Goal: Information Seeking & Learning: Compare options

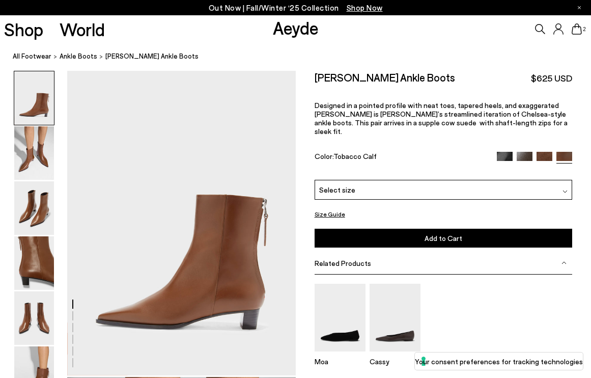
scroll to position [493, 0]
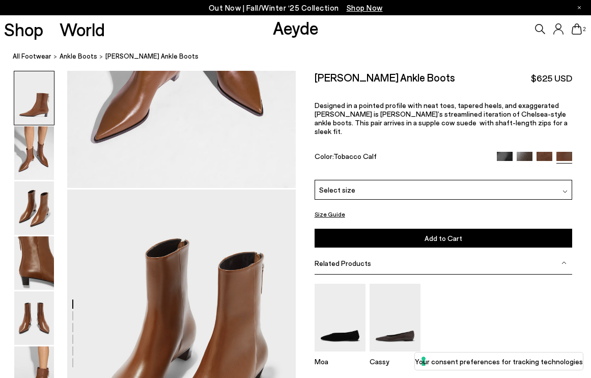
click at [525, 152] on img at bounding box center [525, 160] width 16 height 16
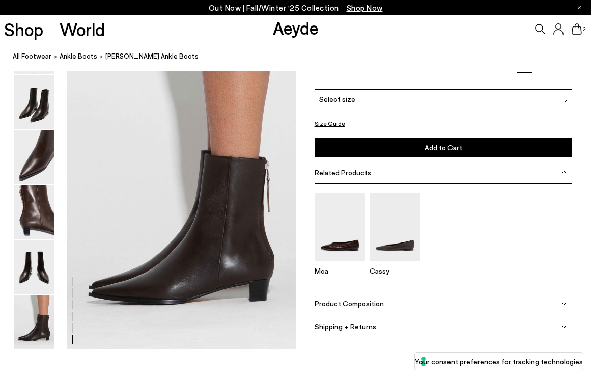
scroll to position [1463, 0]
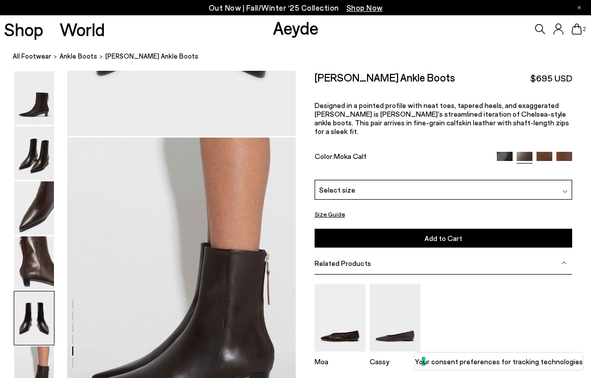
click at [504, 152] on img at bounding box center [505, 160] width 16 height 16
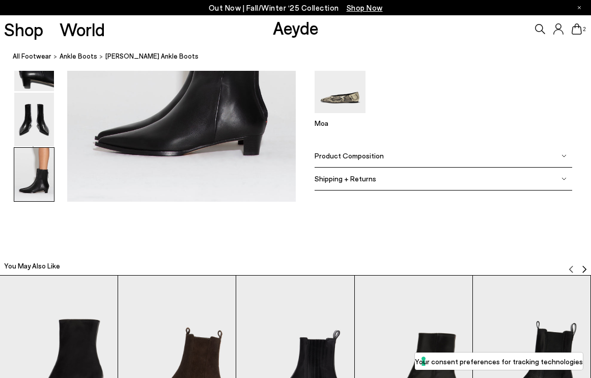
scroll to position [1669, 0]
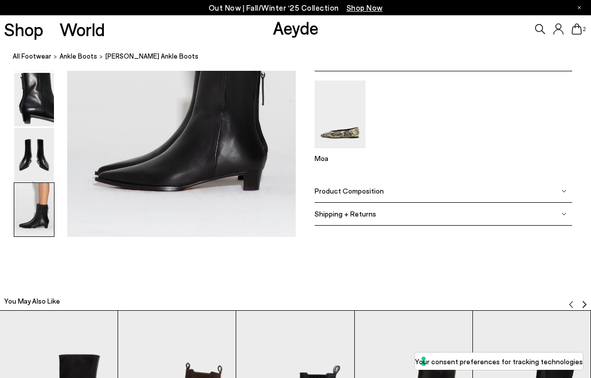
click at [576, 32] on icon at bounding box center [577, 28] width 10 height 11
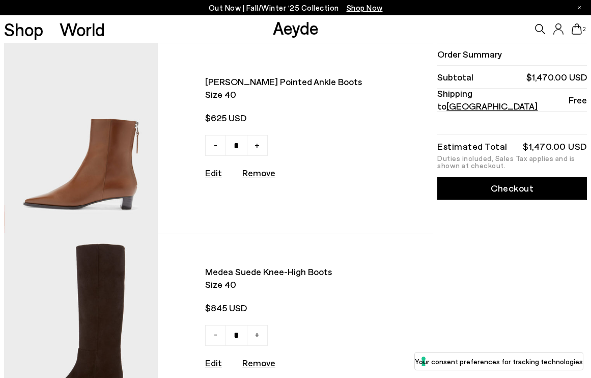
click at [99, 165] on img at bounding box center [81, 137] width 154 height 189
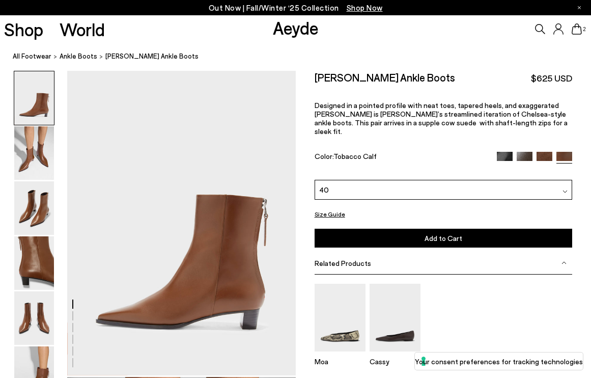
click at [507, 152] on img at bounding box center [505, 160] width 16 height 16
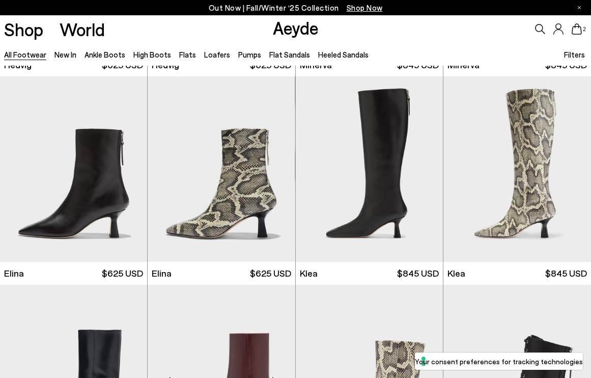
scroll to position [820, 0]
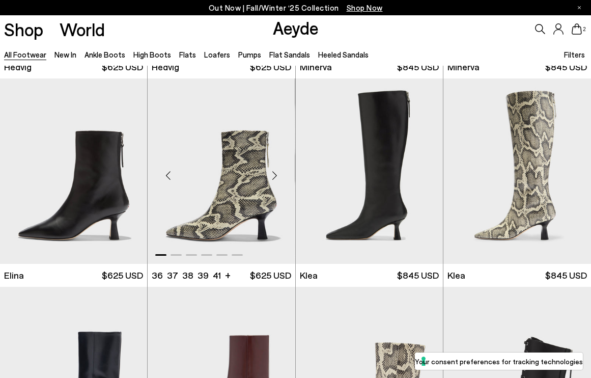
click at [277, 175] on div "Next slide" at bounding box center [275, 175] width 31 height 31
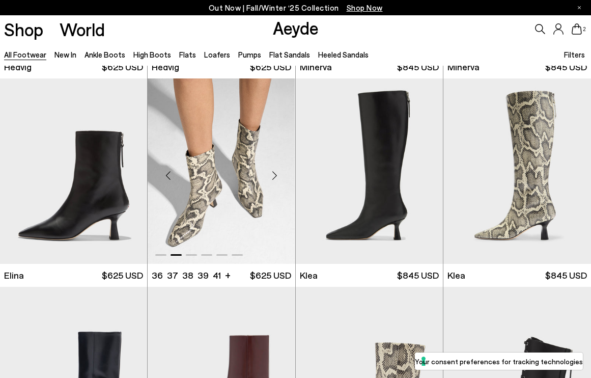
click at [277, 175] on div "Next slide" at bounding box center [275, 175] width 31 height 31
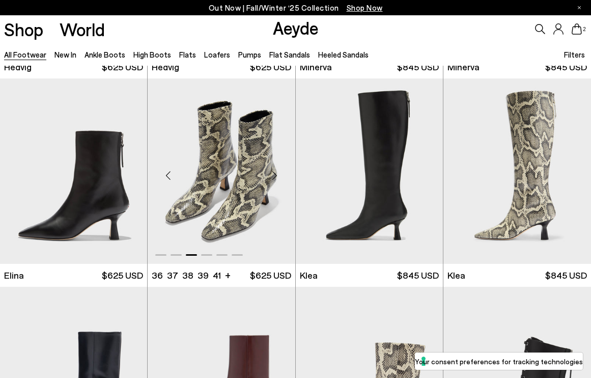
click at [277, 175] on div "Next slide" at bounding box center [275, 175] width 31 height 31
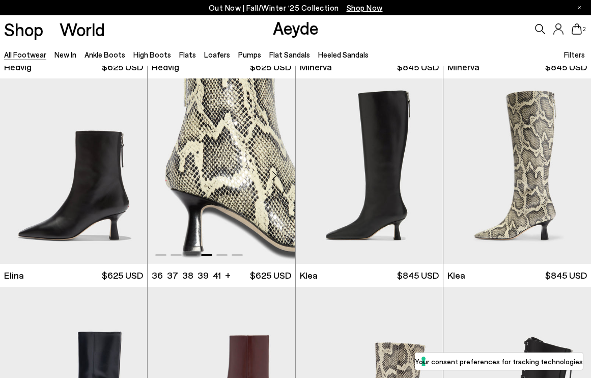
click at [277, 175] on div "Next slide" at bounding box center [275, 175] width 31 height 31
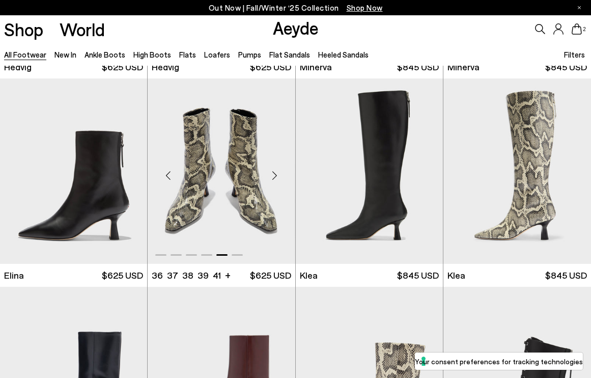
click at [277, 175] on div "Next slide" at bounding box center [275, 175] width 31 height 31
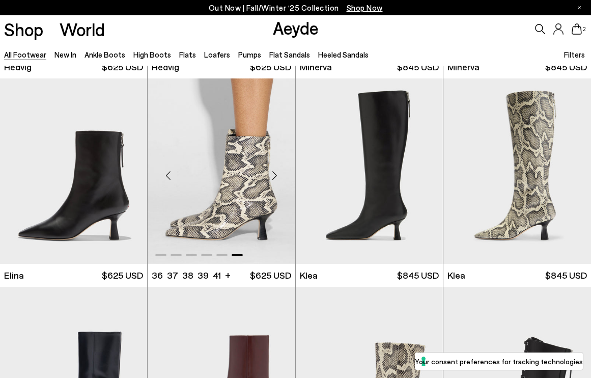
click at [277, 175] on div "Next slide" at bounding box center [275, 175] width 31 height 31
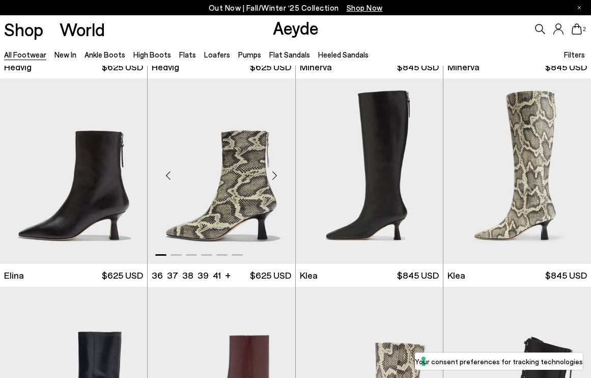
click at [277, 175] on div "Next slide" at bounding box center [275, 175] width 31 height 31
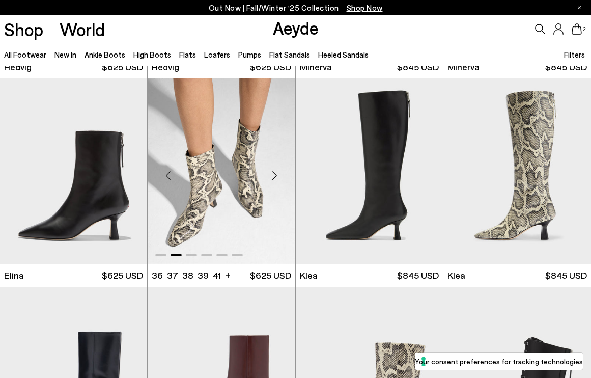
click at [277, 175] on div "Next slide" at bounding box center [275, 175] width 31 height 31
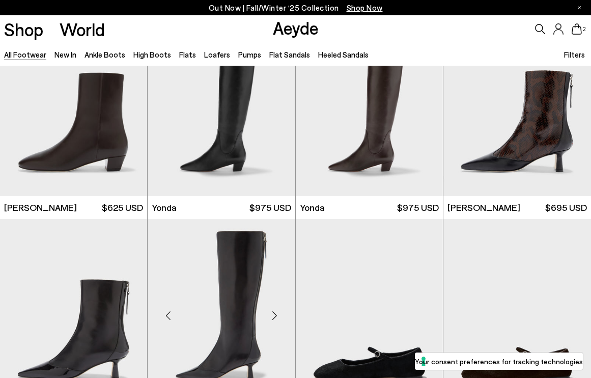
scroll to position [1895, 0]
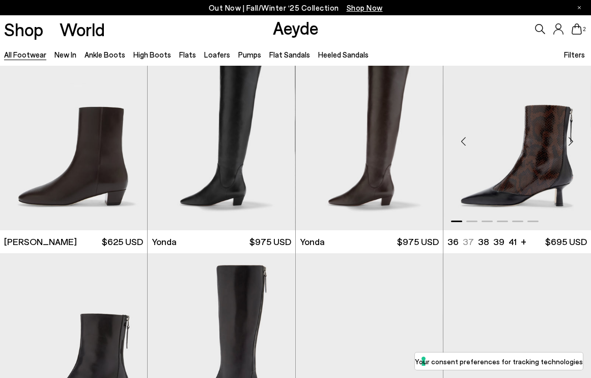
click at [569, 142] on div "Next slide" at bounding box center [571, 141] width 31 height 31
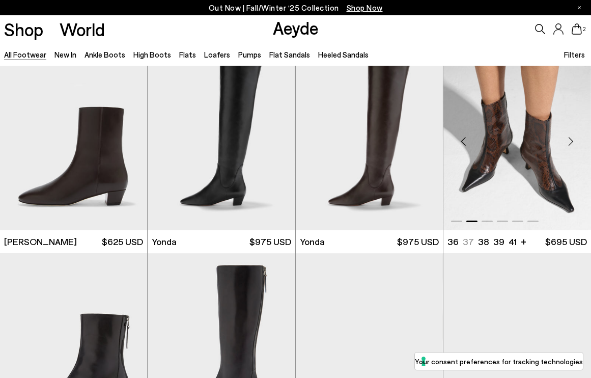
click at [569, 142] on div "Next slide" at bounding box center [571, 141] width 31 height 31
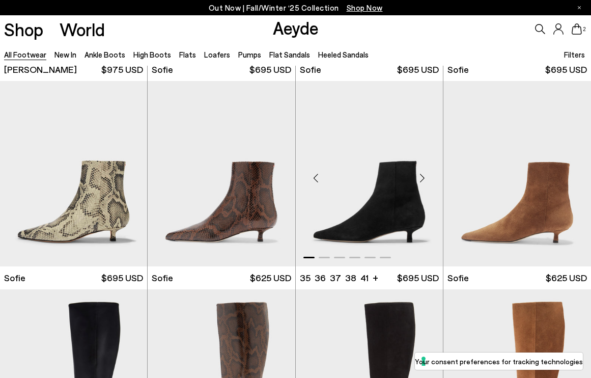
scroll to position [2699, 0]
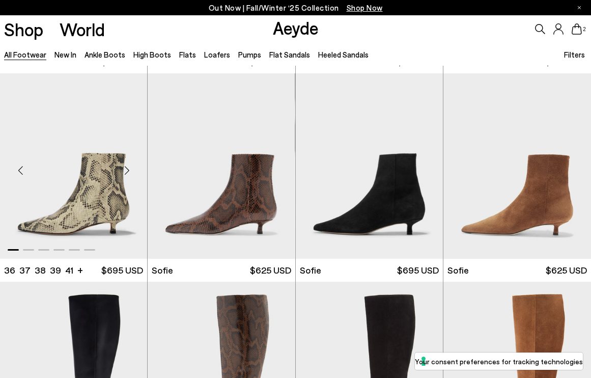
click at [125, 170] on div "Next slide" at bounding box center [127, 170] width 31 height 31
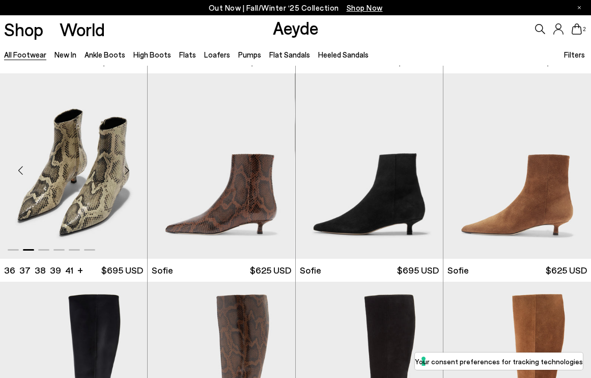
click at [125, 170] on div "Next slide" at bounding box center [127, 170] width 31 height 31
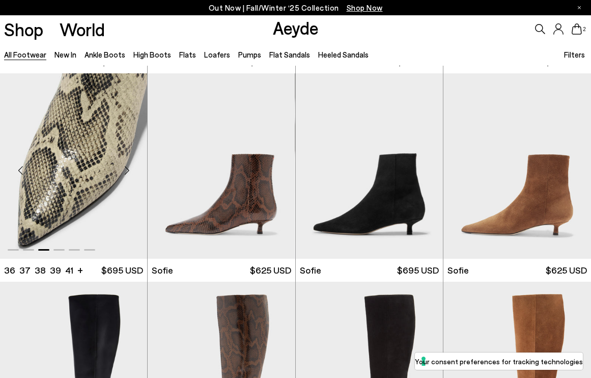
click at [125, 170] on div "Next slide" at bounding box center [127, 170] width 31 height 31
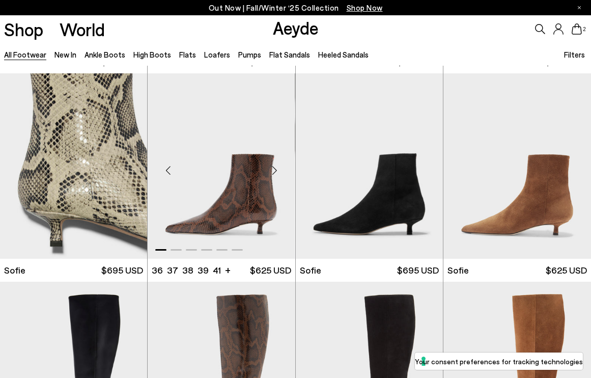
click at [274, 170] on div "Next slide" at bounding box center [275, 170] width 31 height 31
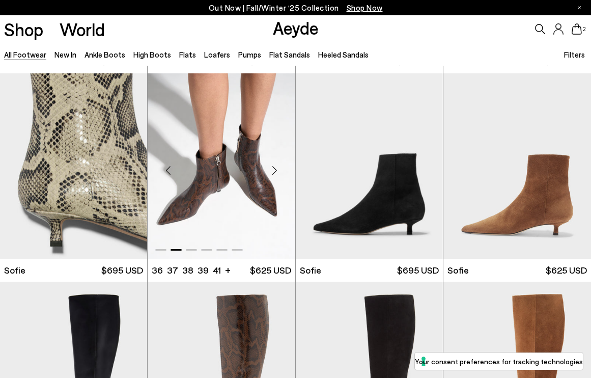
click at [274, 170] on div "Next slide" at bounding box center [275, 170] width 31 height 31
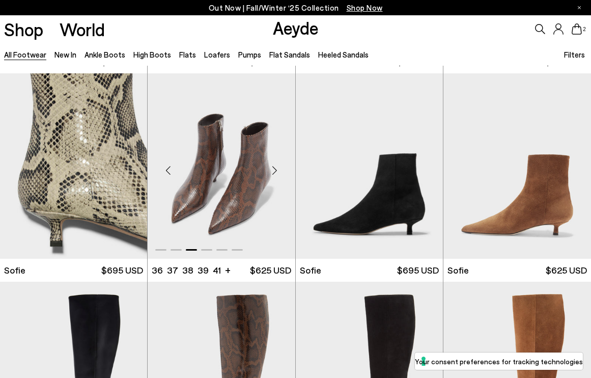
click at [274, 170] on div "Next slide" at bounding box center [275, 170] width 31 height 31
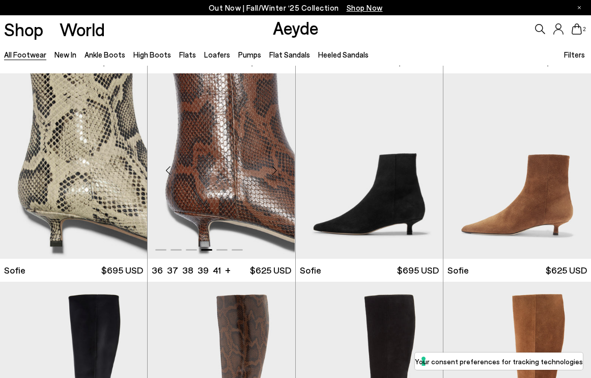
click at [274, 170] on div "Next slide" at bounding box center [275, 170] width 31 height 31
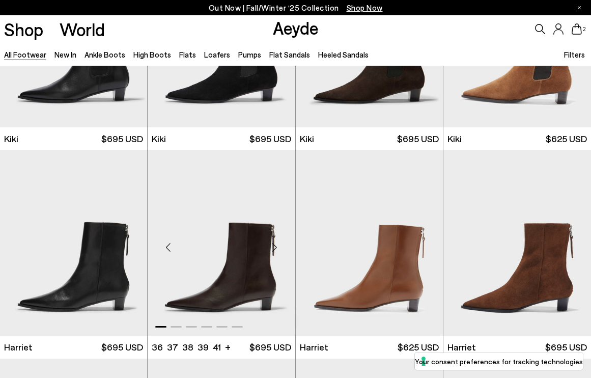
scroll to position [3249, 0]
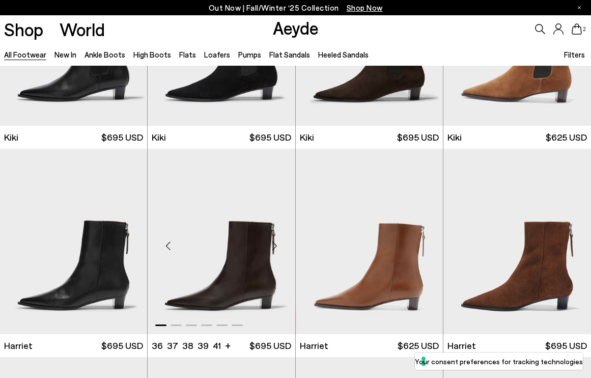
click at [279, 240] on div "Next slide" at bounding box center [275, 245] width 31 height 31
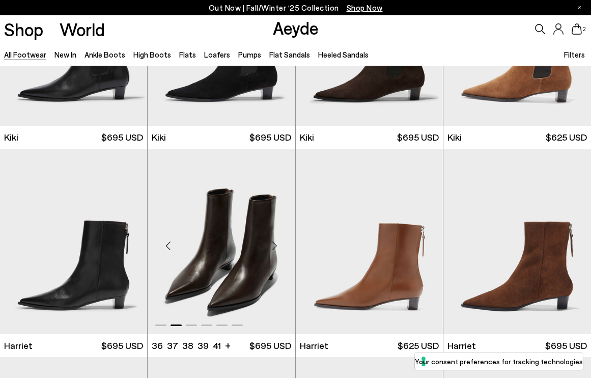
click at [279, 243] on div "Next slide" at bounding box center [275, 245] width 31 height 31
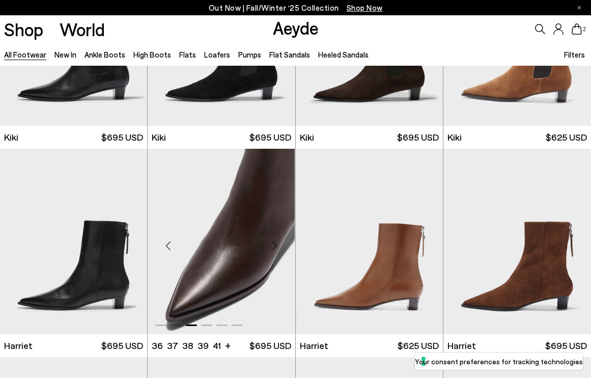
click at [279, 243] on div "Next slide" at bounding box center [275, 245] width 31 height 31
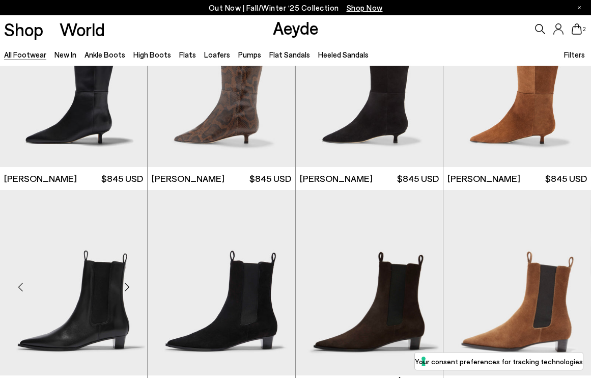
scroll to position [2992, 0]
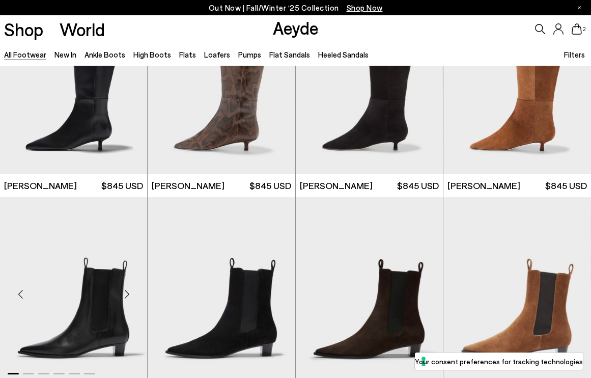
click at [126, 291] on div "Next slide" at bounding box center [127, 294] width 31 height 31
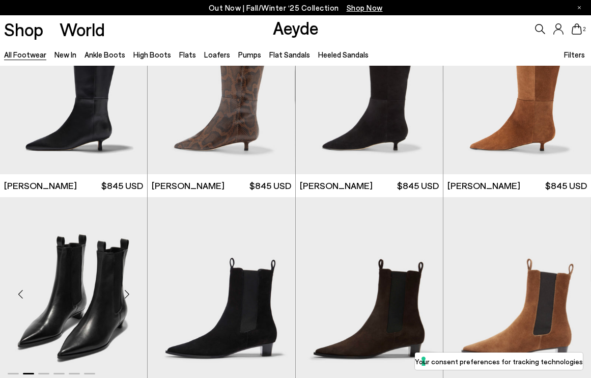
click at [126, 291] on div "Next slide" at bounding box center [127, 294] width 31 height 31
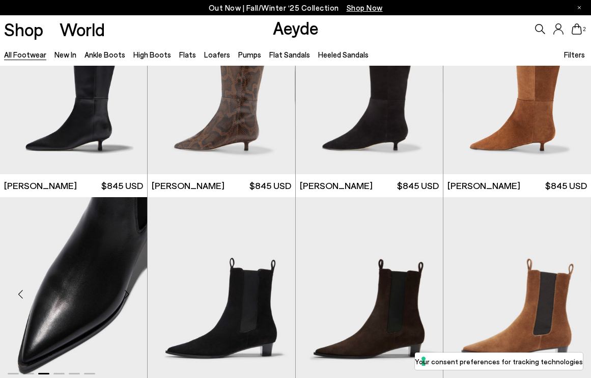
click at [126, 291] on div "Next slide" at bounding box center [127, 294] width 31 height 31
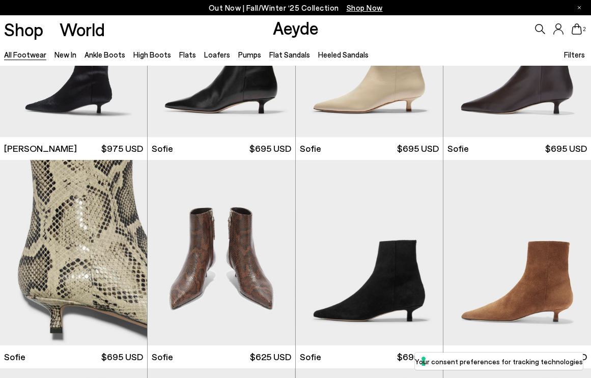
scroll to position [2607, 0]
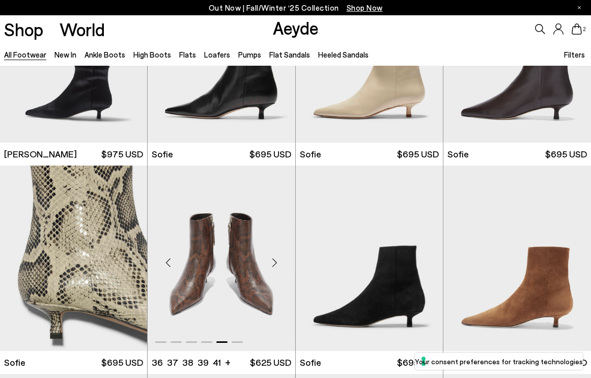
click at [173, 261] on div "Previous slide" at bounding box center [168, 262] width 31 height 31
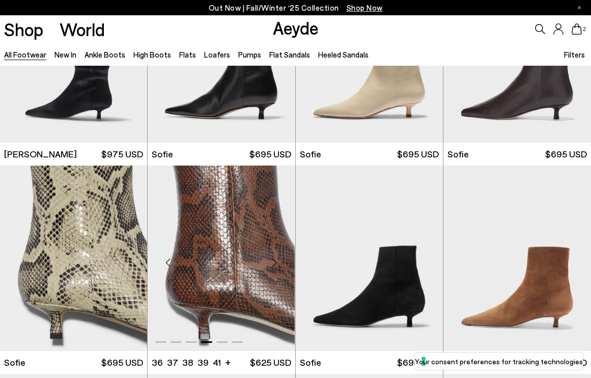
click at [168, 259] on div "Previous slide" at bounding box center [168, 262] width 31 height 31
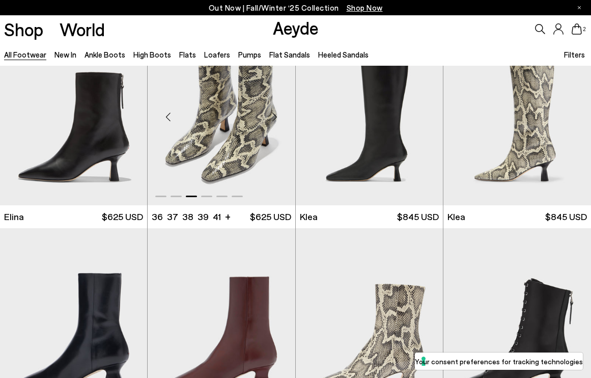
scroll to position [878, 0]
click at [167, 119] on div "Previous slide" at bounding box center [168, 117] width 31 height 31
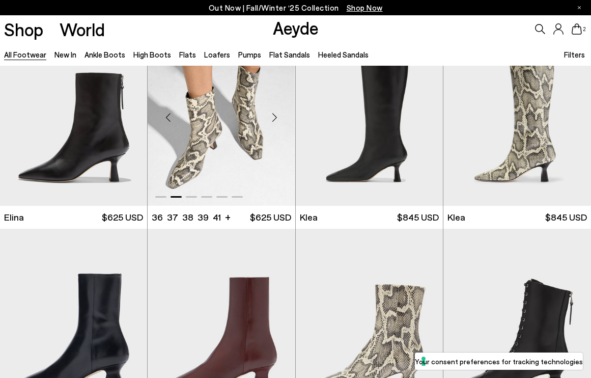
click at [167, 119] on div "Previous slide" at bounding box center [168, 117] width 31 height 31
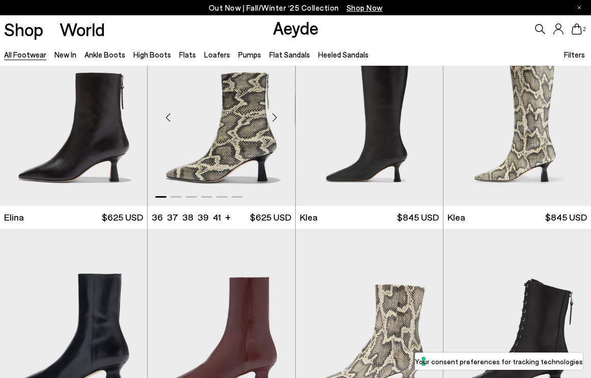
click at [177, 145] on img "1 / 6" at bounding box center [221, 112] width 147 height 185
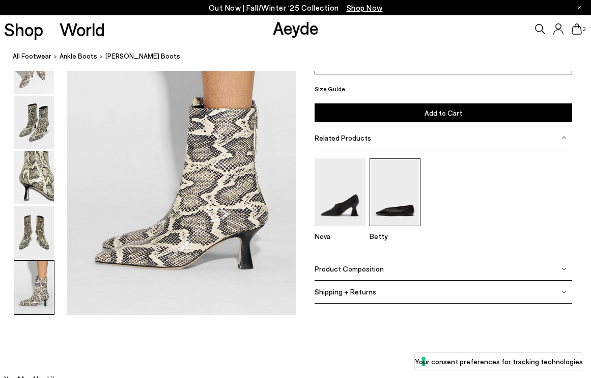
scroll to position [1616, 0]
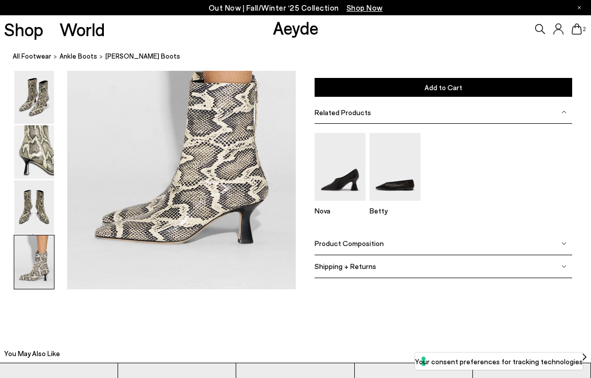
click at [386, 238] on div "Product Composition" at bounding box center [444, 243] width 258 height 23
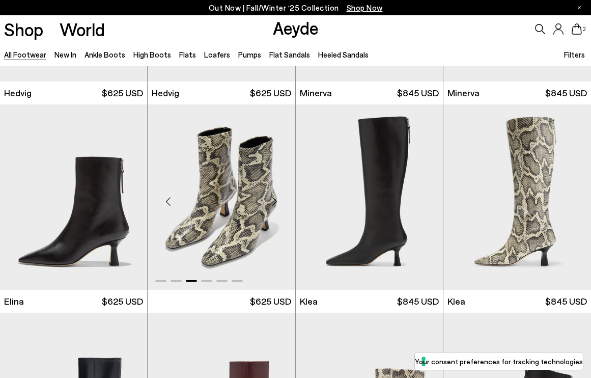
scroll to position [796, 0]
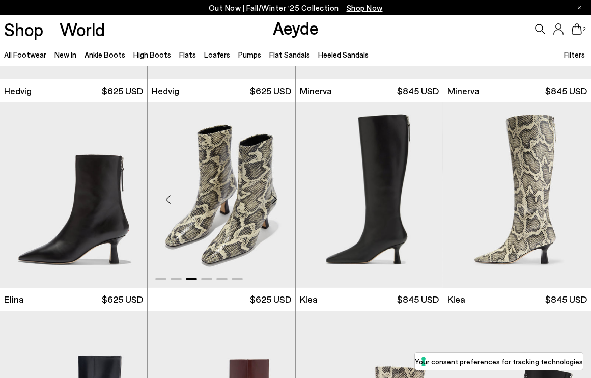
click at [168, 198] on div "Previous slide" at bounding box center [168, 199] width 31 height 31
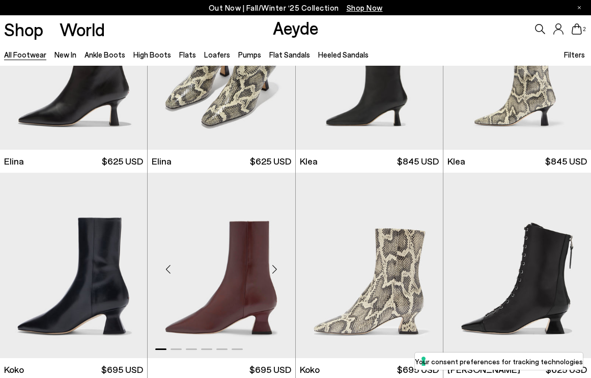
scroll to position [935, 0]
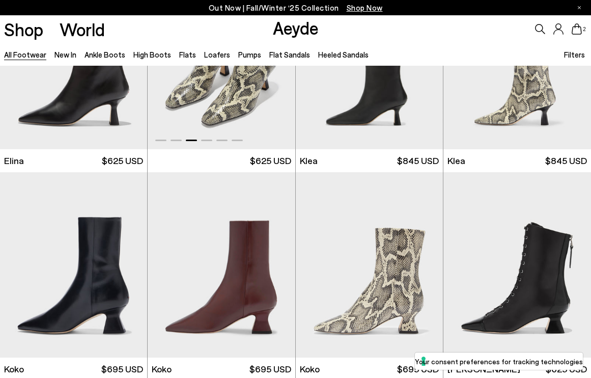
click at [213, 116] on img "3 / 6" at bounding box center [221, 56] width 147 height 185
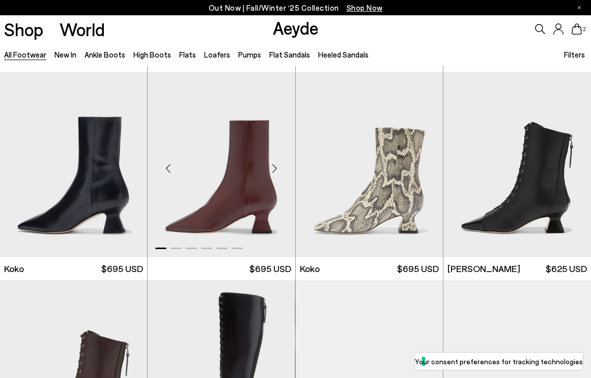
scroll to position [1048, 0]
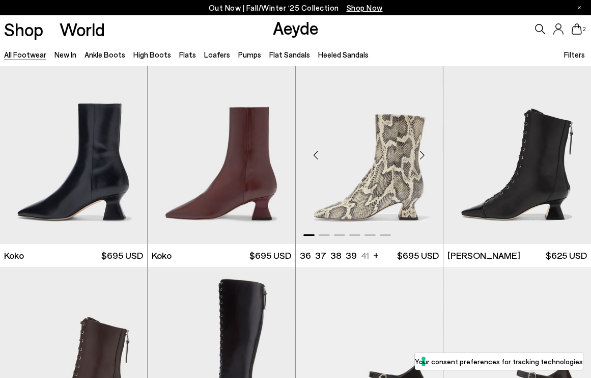
click at [419, 150] on div "Next slide" at bounding box center [422, 155] width 31 height 31
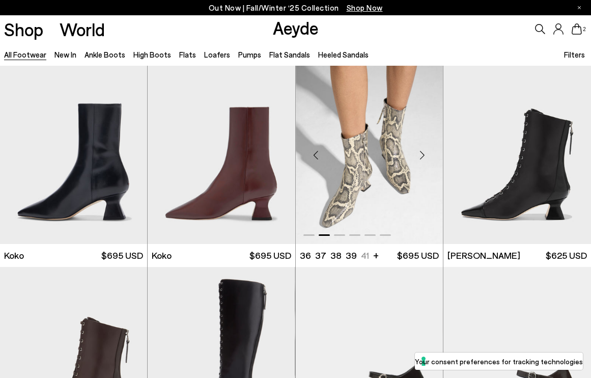
click at [419, 150] on div "Next slide" at bounding box center [422, 155] width 31 height 31
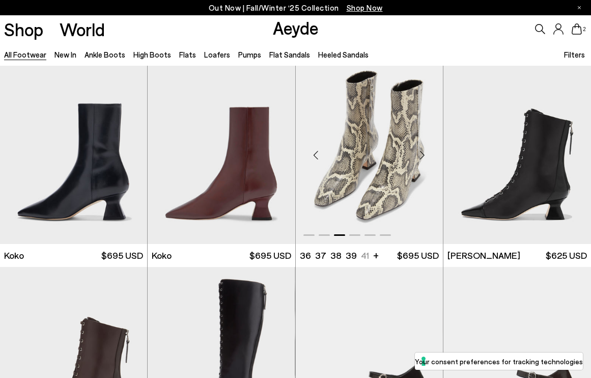
click at [419, 150] on div "Next slide" at bounding box center [422, 155] width 31 height 31
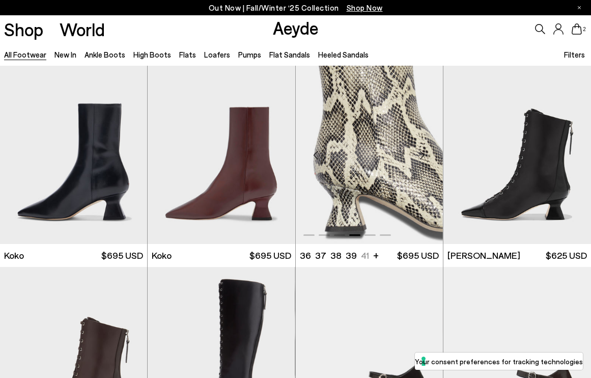
click at [419, 150] on div "Next slide" at bounding box center [422, 155] width 31 height 31
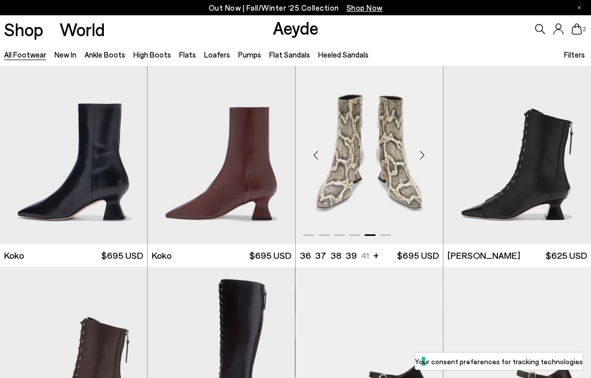
click at [419, 150] on div "Next slide" at bounding box center [422, 155] width 31 height 31
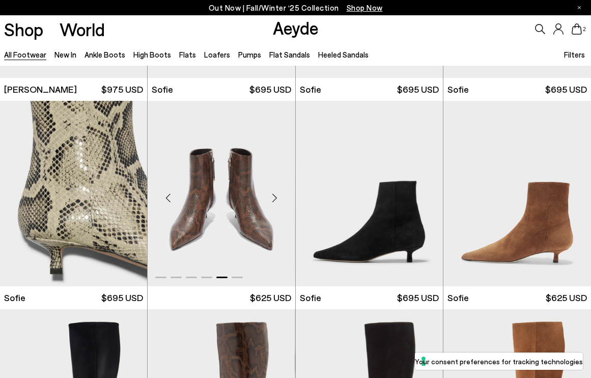
scroll to position [2682, 0]
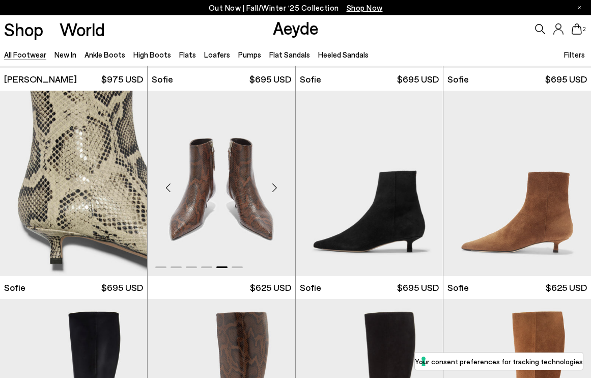
click at [274, 194] on div "Next slide" at bounding box center [275, 187] width 31 height 31
click at [273, 186] on div "Next slide" at bounding box center [275, 187] width 31 height 31
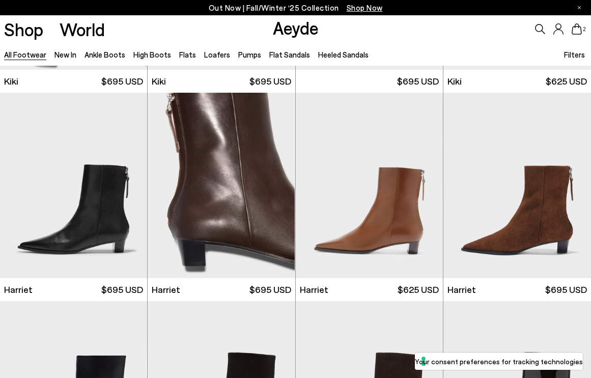
scroll to position [3369, 0]
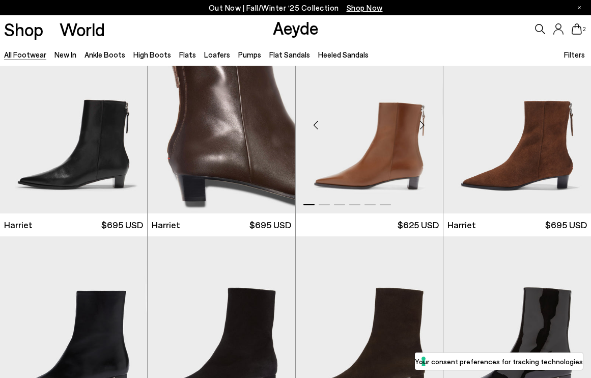
click at [421, 125] on div "Next slide" at bounding box center [422, 124] width 31 height 31
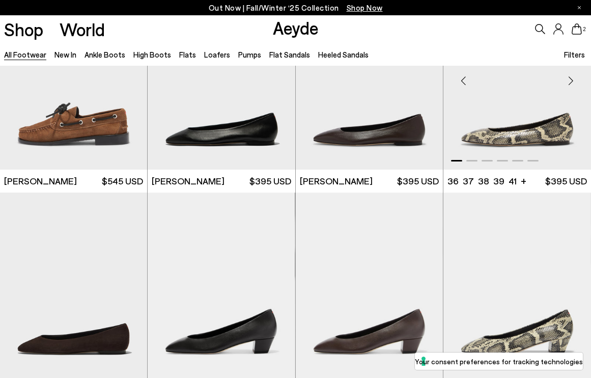
scroll to position [7760, 0]
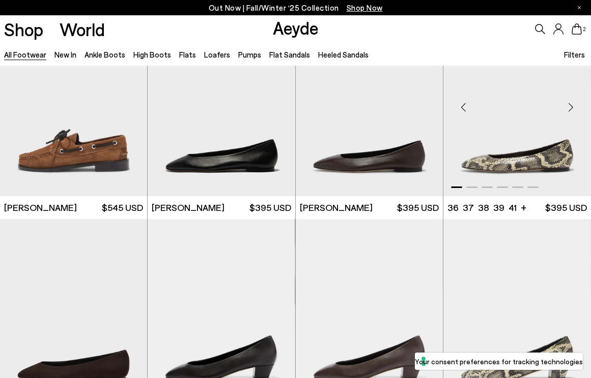
click at [569, 110] on div "Next slide" at bounding box center [571, 107] width 31 height 31
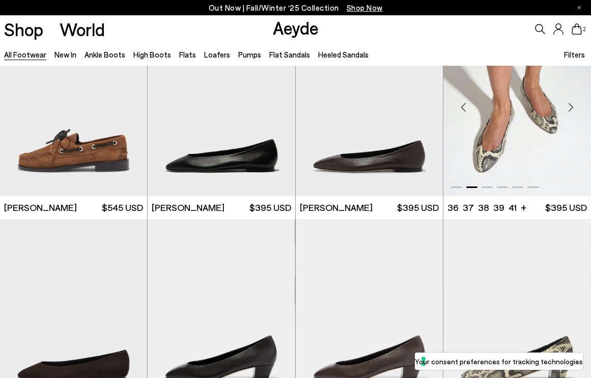
click at [569, 110] on div "Next slide" at bounding box center [571, 107] width 31 height 31
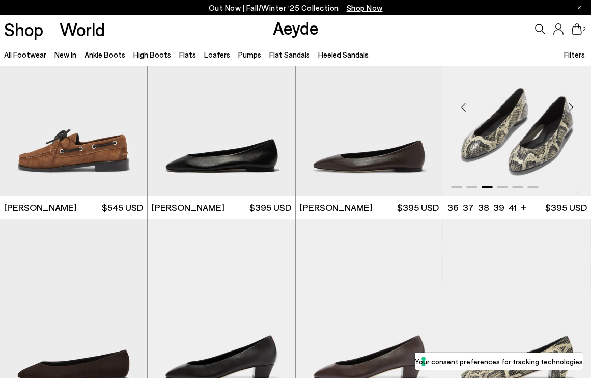
click at [569, 110] on div "Next slide" at bounding box center [571, 107] width 31 height 31
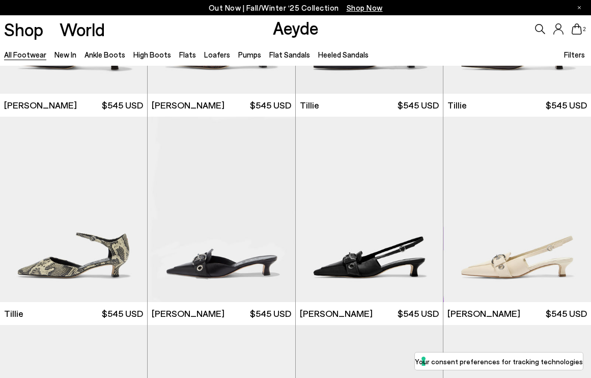
scroll to position [8904, 0]
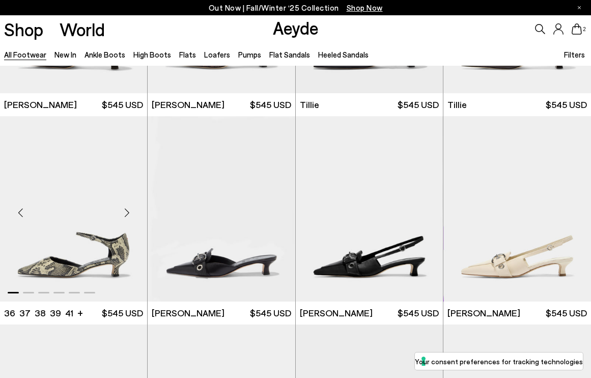
click at [129, 207] on div "Next slide" at bounding box center [127, 213] width 31 height 31
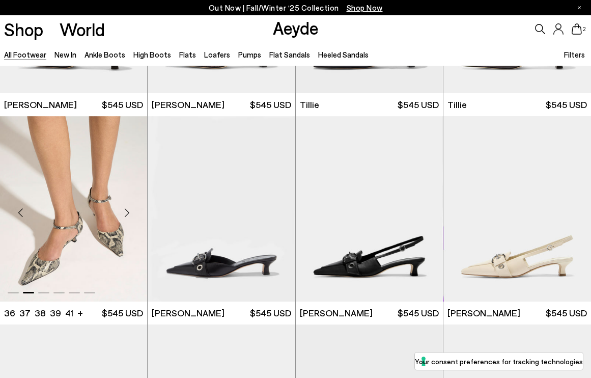
click at [129, 209] on div "Next slide" at bounding box center [127, 213] width 31 height 31
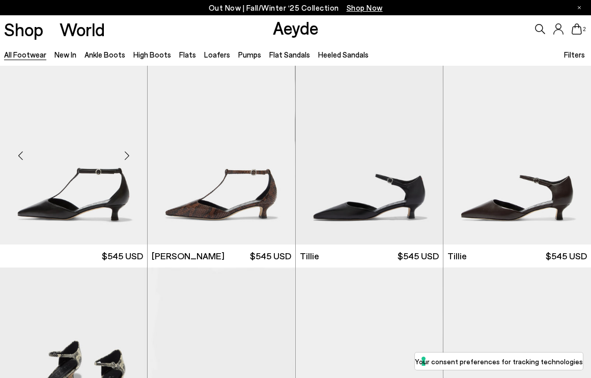
scroll to position [8702, 0]
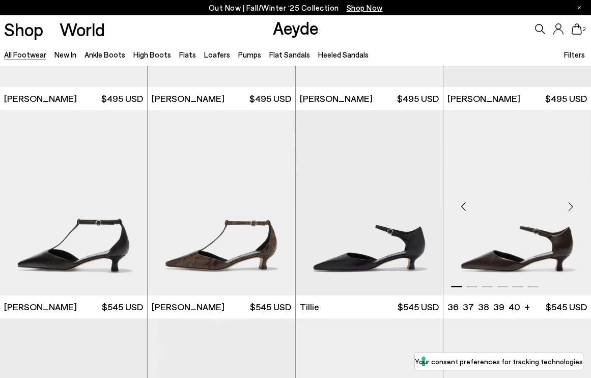
click at [569, 209] on div "Next slide" at bounding box center [571, 206] width 31 height 31
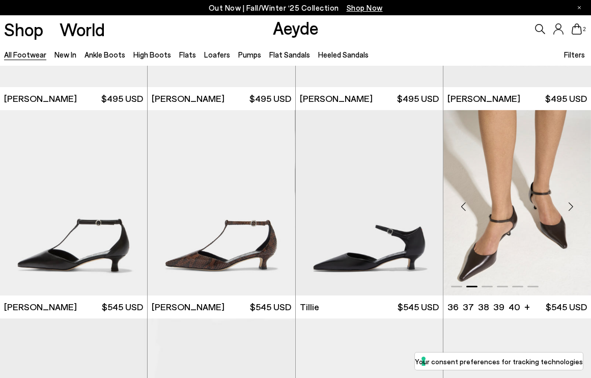
click at [569, 209] on div "Next slide" at bounding box center [571, 206] width 31 height 31
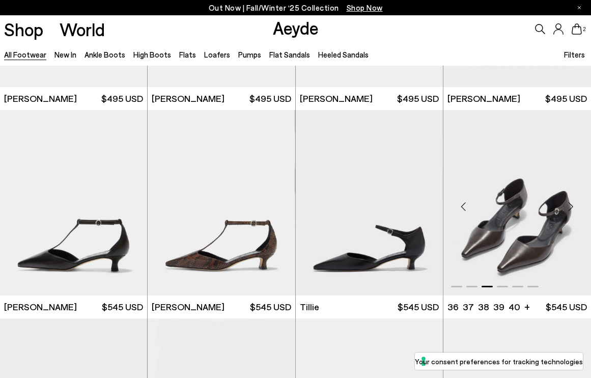
click at [569, 209] on div "Next slide" at bounding box center [571, 206] width 31 height 31
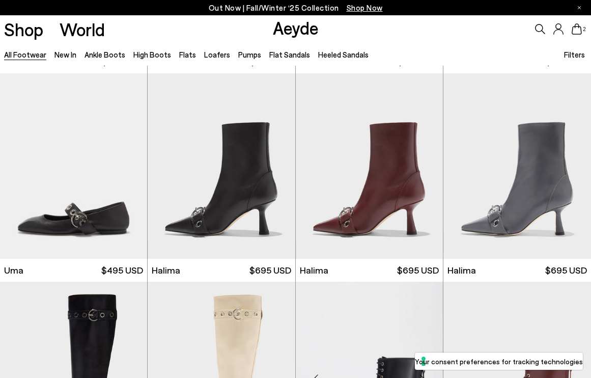
scroll to position [9361, 0]
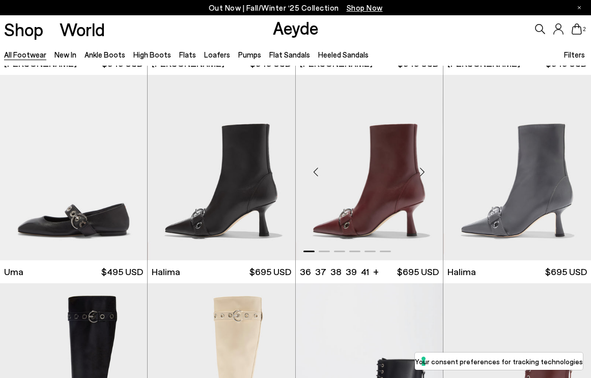
click at [421, 171] on div "Next slide" at bounding box center [422, 171] width 31 height 31
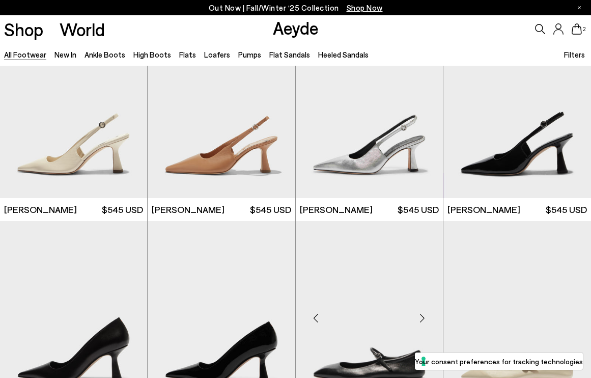
scroll to position [12665, 0]
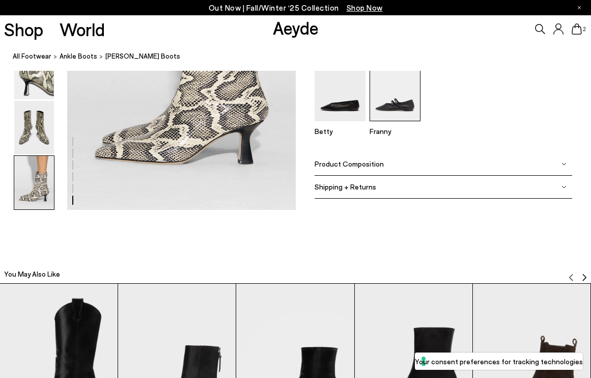
scroll to position [1713, 0]
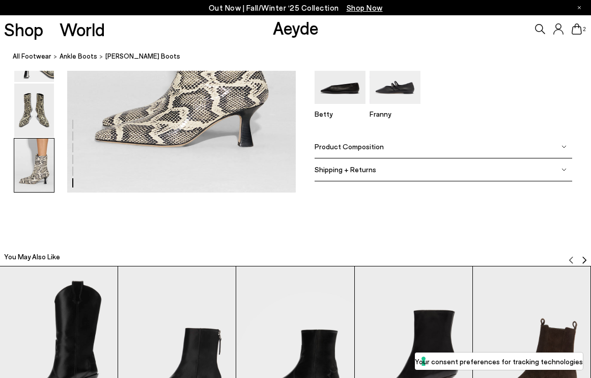
click at [377, 146] on span "Product Composition" at bounding box center [349, 146] width 69 height 9
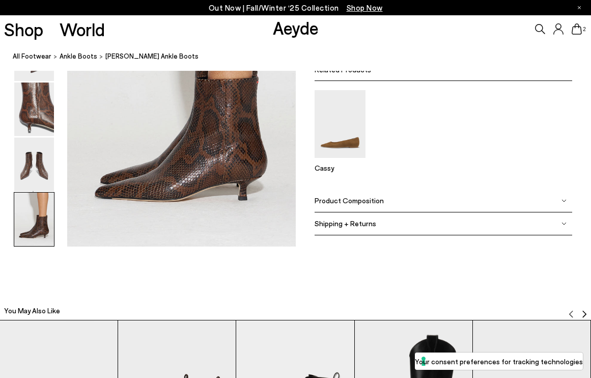
scroll to position [1658, 0]
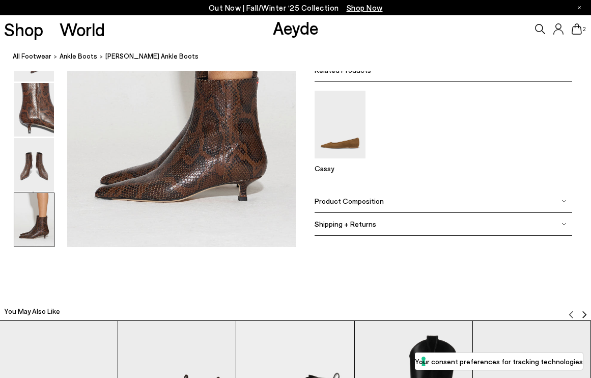
click at [377, 208] on div "Product Composition" at bounding box center [444, 201] width 258 height 23
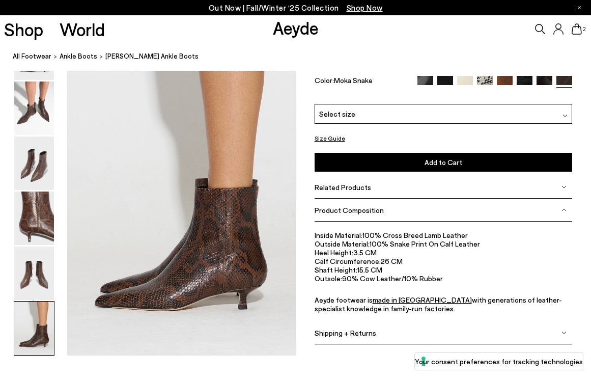
scroll to position [1565, 0]
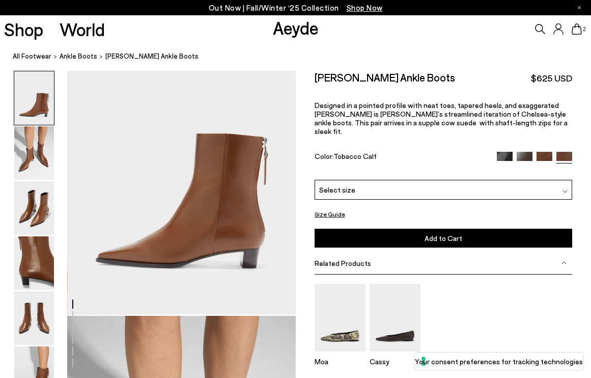
scroll to position [62, 0]
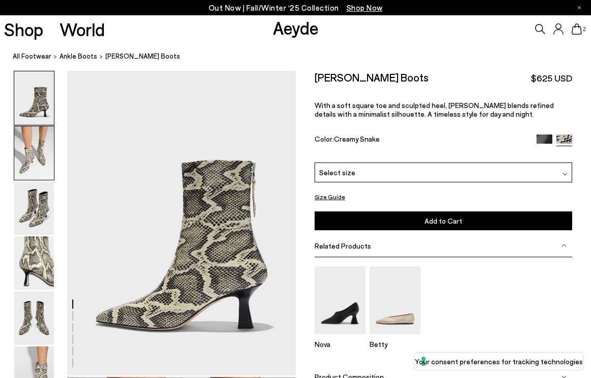
click at [38, 160] on img at bounding box center [34, 152] width 40 height 53
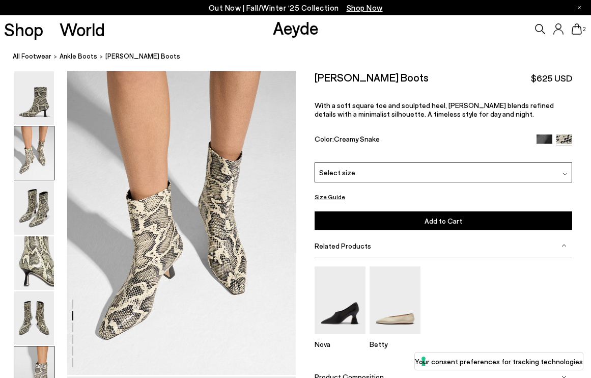
click at [42, 359] on img at bounding box center [34, 372] width 40 height 53
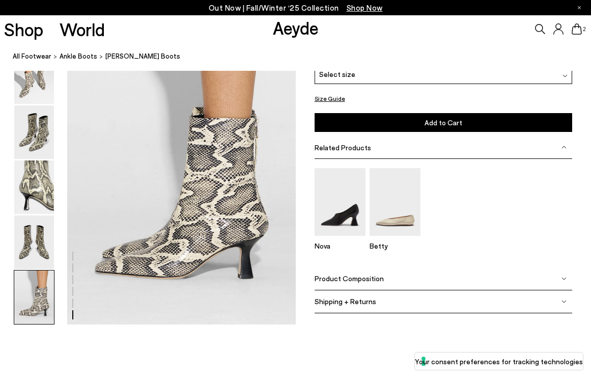
scroll to position [1577, 0]
